Goal: Task Accomplishment & Management: Manage account settings

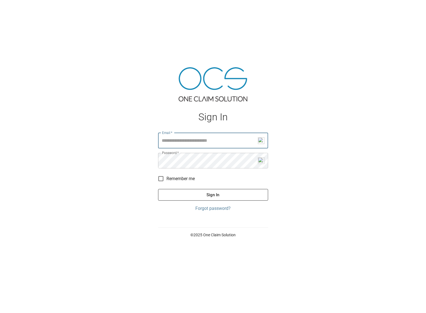
type input "**********"
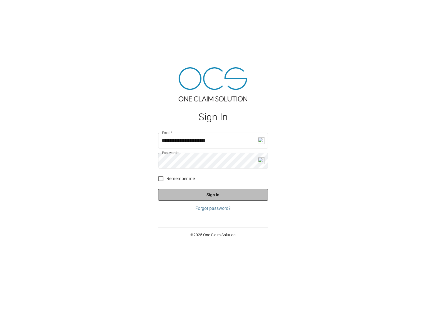
click at [204, 191] on button "Sign In" at bounding box center [213, 195] width 110 height 12
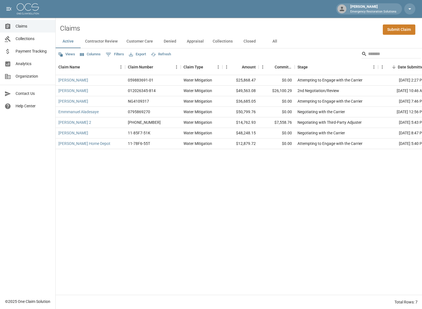
click at [97, 41] on button "Contractor Review" at bounding box center [101, 41] width 41 height 13
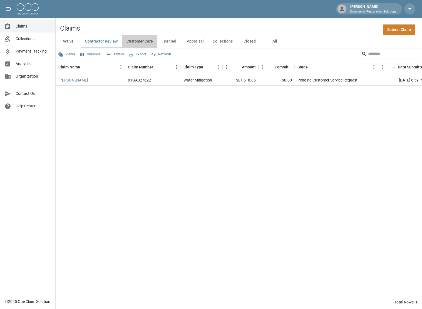
click at [138, 41] on button "Customer Care" at bounding box center [139, 41] width 35 height 13
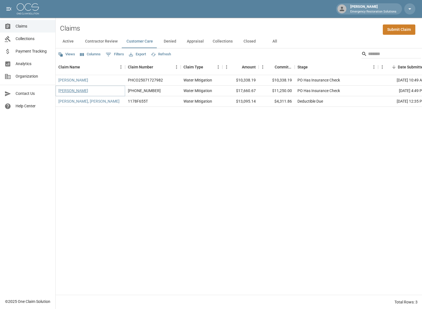
click at [85, 91] on link "[PERSON_NAME]" at bounding box center [73, 91] width 30 height 6
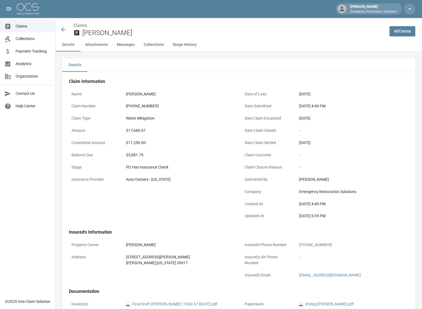
click at [217, 122] on div "Water Mitigation" at bounding box center [179, 118] width 112 height 11
click at [61, 28] on icon at bounding box center [63, 29] width 7 height 7
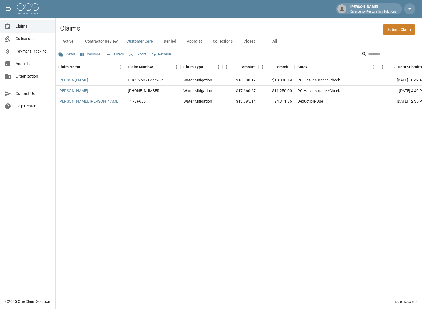
click at [167, 44] on button "Denied" at bounding box center [169, 41] width 25 height 13
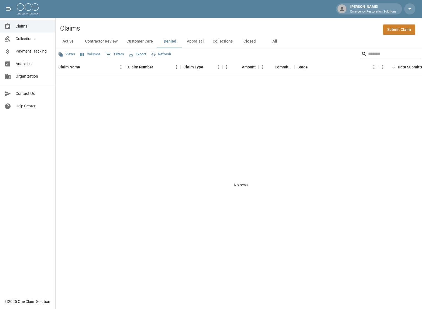
click at [189, 41] on button "Appraisal" at bounding box center [195, 41] width 26 height 13
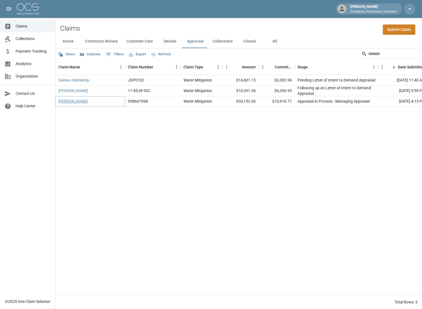
click at [67, 102] on link "[PERSON_NAME]" at bounding box center [73, 101] width 30 height 6
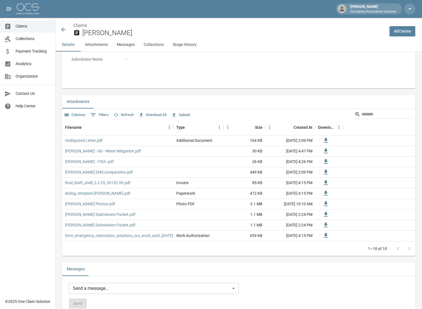
scroll to position [301, 0]
click at [64, 28] on icon at bounding box center [63, 29] width 7 height 7
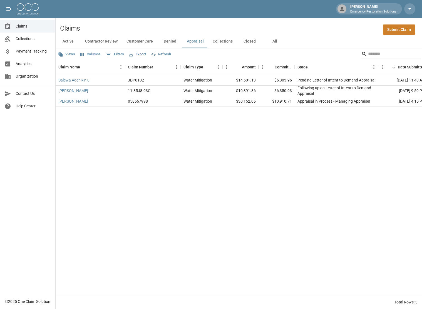
click at [227, 44] on button "Collections" at bounding box center [222, 41] width 29 height 13
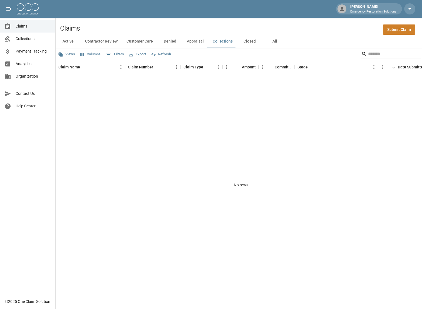
click at [67, 39] on button "Active" at bounding box center [68, 41] width 25 height 13
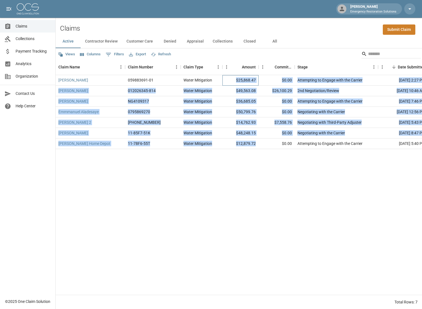
drag, startPoint x: 235, startPoint y: 79, endPoint x: 257, endPoint y: 141, distance: 65.7
click at [257, 141] on div "[PERSON_NAME] 059883691-01 Water Mitigation $25,868.47 $0.00 Attempting to Enga…" at bounding box center [315, 112] width 519 height 74
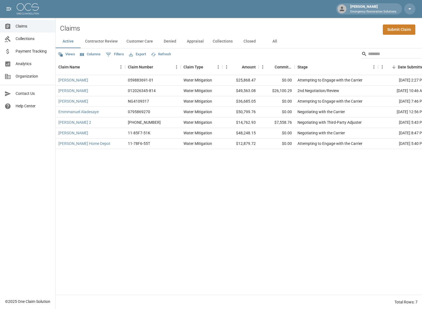
click at [256, 158] on div "[PERSON_NAME] 059883691-01 Water Mitigation $25,868.47 $0.00 Attempting to Enga…" at bounding box center [315, 184] width 519 height 219
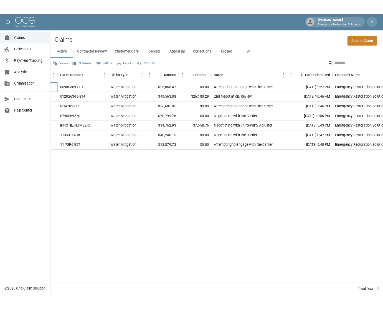
scroll to position [0, 149]
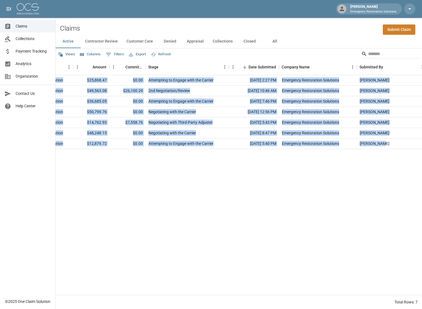
drag, startPoint x: 57, startPoint y: 80, endPoint x: 377, endPoint y: 143, distance: 326.0
click at [377, 143] on div "[PERSON_NAME] 059883691-01 Water Mitigation $25,868.47 $0.00 Attempting to Enga…" at bounding box center [166, 112] width 519 height 74
copy div "[PERSON_NAME] 059883691-01 Water Mitigation $25,868.47 $0.00 Attempting to Enga…"
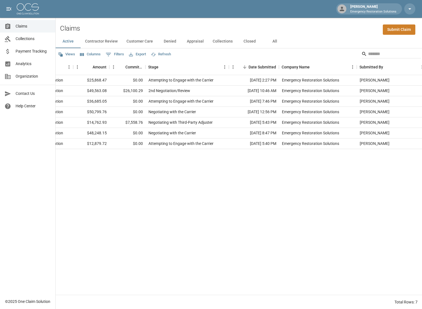
click at [210, 228] on div "[PERSON_NAME] 059883691-01 Water Mitigation $25,868.47 $0.00 Attempting to Enga…" at bounding box center [166, 184] width 519 height 219
click at [239, 198] on div "[PERSON_NAME] 059883691-01 Water Mitigation $25,868.47 $0.00 Attempting to Enga…" at bounding box center [166, 184] width 519 height 219
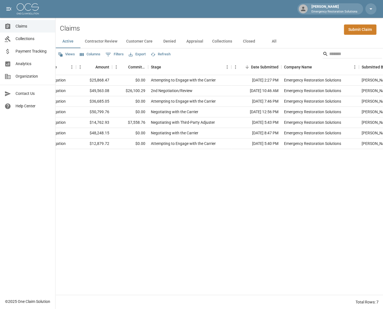
scroll to position [0, 147]
click at [96, 41] on button "Contractor Review" at bounding box center [101, 41] width 41 height 13
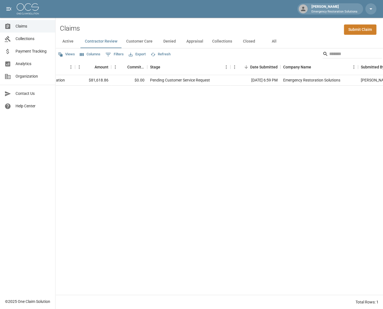
click at [134, 40] on button "Customer Care" at bounding box center [139, 41] width 35 height 13
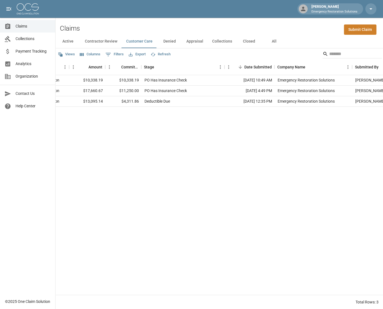
scroll to position [0, 157]
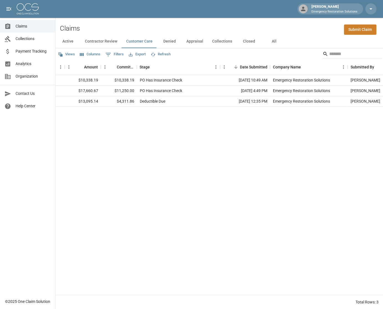
click at [163, 42] on button "Denied" at bounding box center [169, 41] width 25 height 13
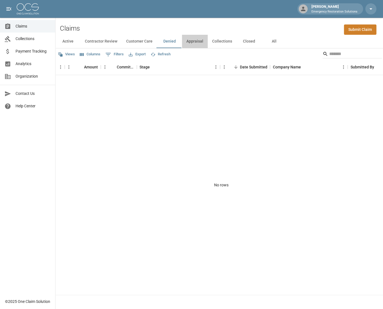
click at [192, 41] on button "Appraisal" at bounding box center [195, 41] width 26 height 13
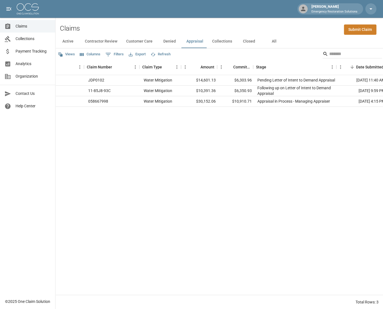
scroll to position [0, 41]
click at [215, 42] on button "Collections" at bounding box center [222, 41] width 29 height 13
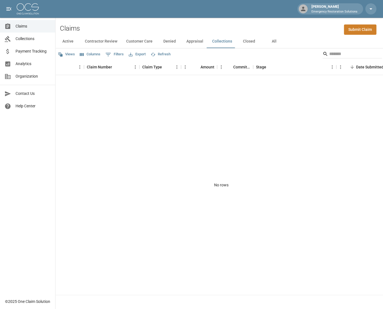
click at [244, 43] on button "Closed" at bounding box center [249, 41] width 25 height 13
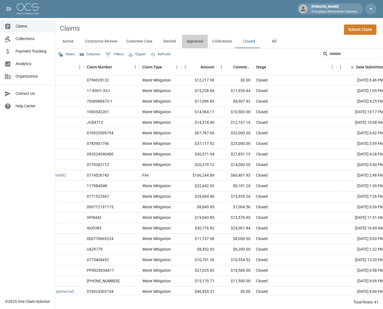
click at [194, 42] on button "Appraisal" at bounding box center [195, 41] width 26 height 13
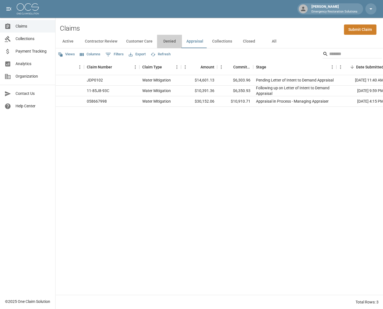
click at [167, 42] on button "Denied" at bounding box center [169, 41] width 25 height 13
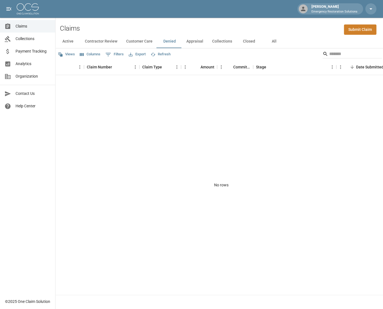
click at [137, 41] on button "Customer Care" at bounding box center [139, 41] width 35 height 13
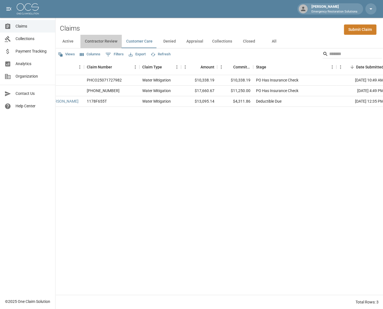
click at [104, 43] on button "Contractor Review" at bounding box center [101, 41] width 41 height 13
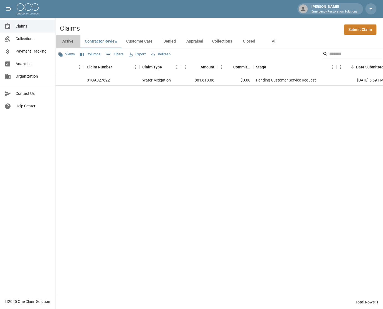
click at [68, 43] on button "Active" at bounding box center [68, 41] width 25 height 13
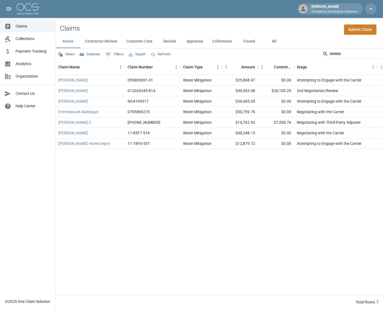
click at [137, 224] on div "[PERSON_NAME] 059883691-01 Water Mitigation $25,868.47 $0.00 Attempting to Enga…" at bounding box center [315, 184] width 519 height 219
click at [136, 217] on div "[PERSON_NAME] 059883691-01 Water Mitigation $25,868.47 $0.00 Attempting to Enga…" at bounding box center [315, 184] width 519 height 219
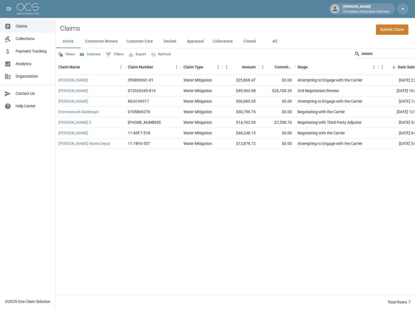
click at [128, 210] on div "[PERSON_NAME] 059883691-01 Water Mitigation $25,868.47 $0.00 Attempting to Enga…" at bounding box center [315, 184] width 519 height 219
click at [281, 198] on div "[PERSON_NAME] 059883691-01 Water Mitigation $25,868.47 $0.00 Attempting to Enga…" at bounding box center [315, 184] width 519 height 219
click at [385, 194] on div "[PERSON_NAME] 059883691-01 Water Mitigation $25,868.47 $0.00 Attempting to Enga…" at bounding box center [315, 184] width 519 height 219
click at [131, 203] on div "[PERSON_NAME] 059883691-01 Water Mitigation $25,868.47 $0.00 Attempting to Enga…" at bounding box center [315, 184] width 519 height 219
click at [23, 62] on span "Analytics" at bounding box center [33, 64] width 35 height 6
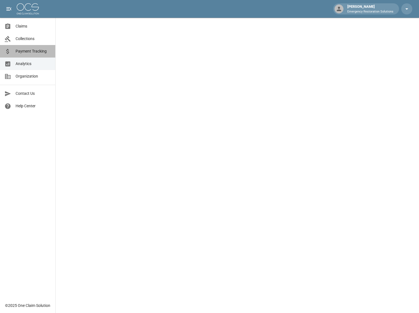
click at [27, 51] on span "Payment Tracking" at bounding box center [33, 51] width 35 height 6
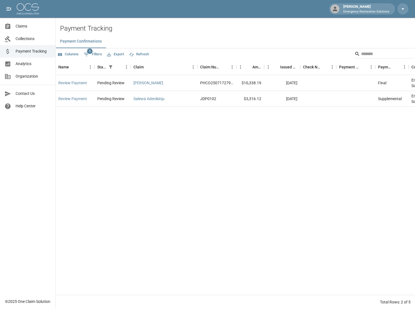
click at [151, 192] on div "Review Payment Pending Review ERS [PERSON_NAME] PHCO25071727982 $10,338.19 [DAT…" at bounding box center [293, 184] width 475 height 219
drag, startPoint x: 271, startPoint y: 151, endPoint x: 212, endPoint y: 137, distance: 60.2
click at [271, 151] on div "Review Payment Pending Review ERS [PERSON_NAME] PHCO25071727982 $10,338.19 [DAT…" at bounding box center [293, 184] width 475 height 219
